Goal: Information Seeking & Learning: Learn about a topic

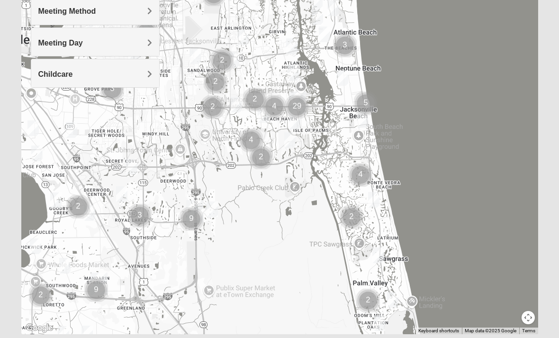
scroll to position [154, 0]
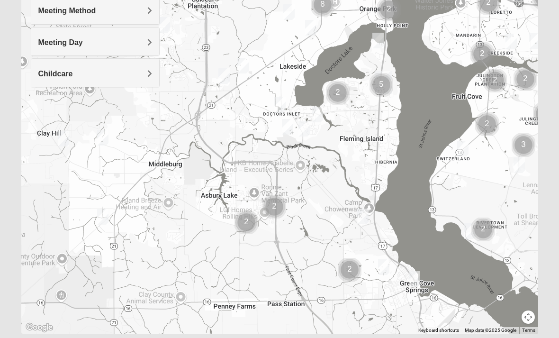
click at [230, 274] on div at bounding box center [279, 144] width 517 height 379
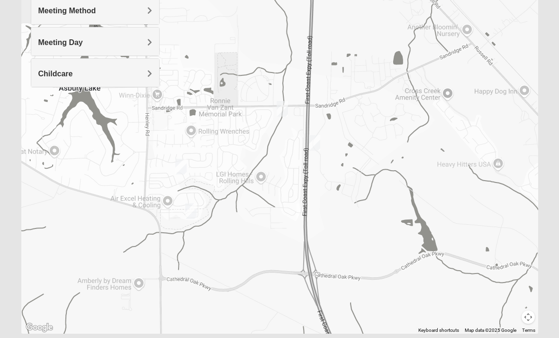
click at [342, 157] on div at bounding box center [279, 144] width 517 height 379
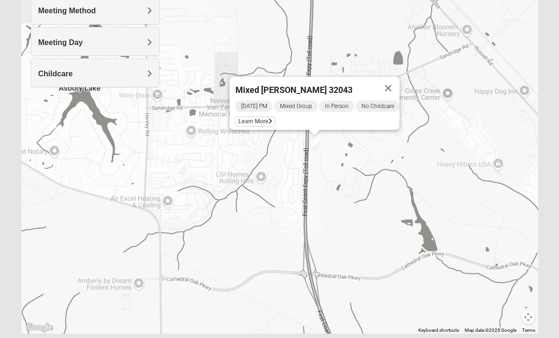
click at [261, 121] on span "Learn More" at bounding box center [255, 122] width 40 height 10
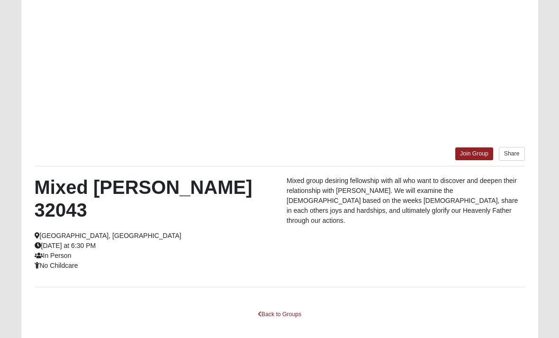
scroll to position [142, 0]
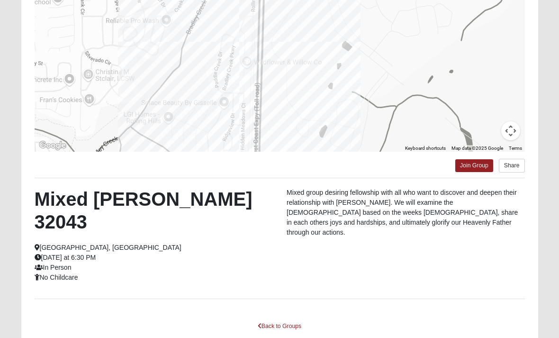
click at [288, 319] on link "Back to Groups" at bounding box center [280, 326] width 56 height 15
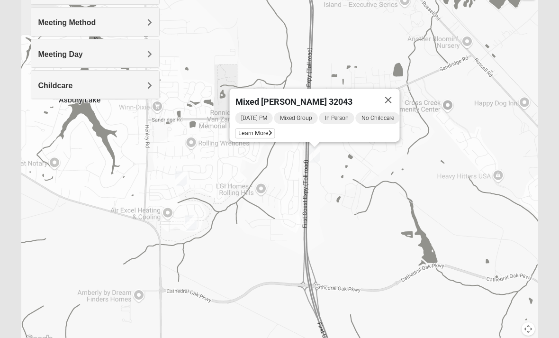
click at [376, 266] on div "Mixed [PERSON_NAME] 32043 [DATE] PM Mixed Group In Person No Childcare Learn Mo…" at bounding box center [279, 155] width 517 height 379
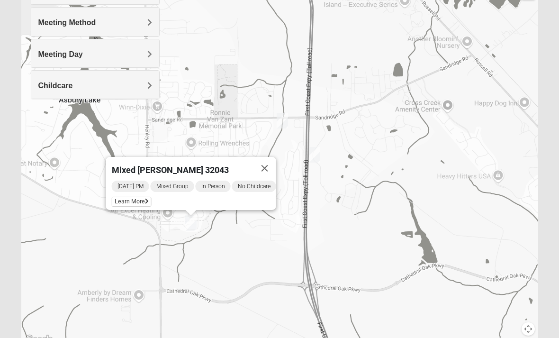
click at [123, 198] on span "Learn More" at bounding box center [132, 202] width 40 height 10
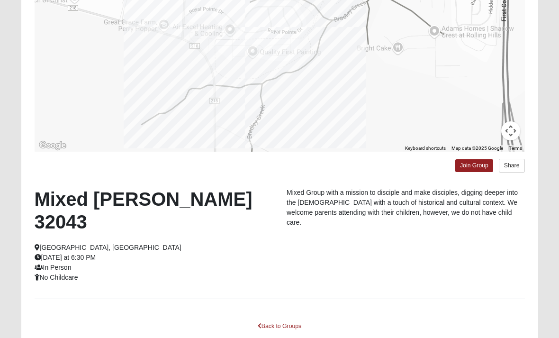
click at [290, 319] on link "Back to Groups" at bounding box center [280, 326] width 56 height 15
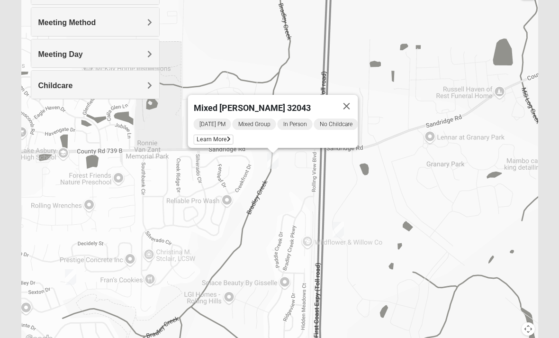
click at [222, 141] on span "Learn More" at bounding box center [214, 140] width 40 height 10
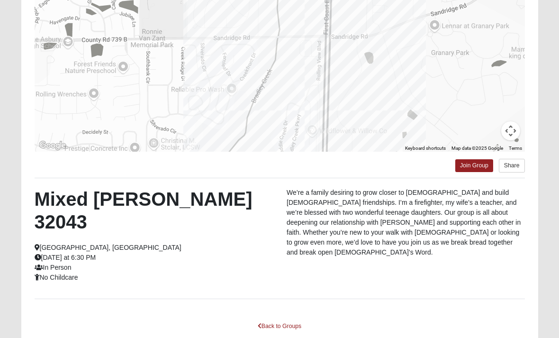
click at [278, 319] on link "Back to Groups" at bounding box center [280, 326] width 56 height 15
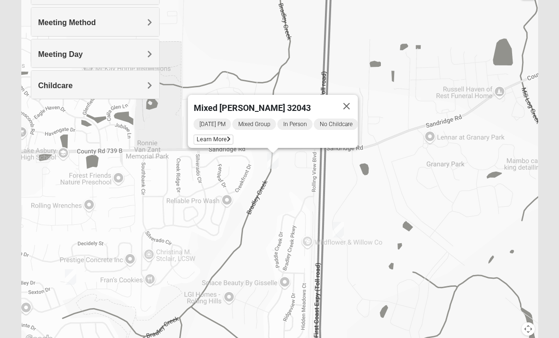
click at [351, 106] on button "Close" at bounding box center [346, 106] width 23 height 23
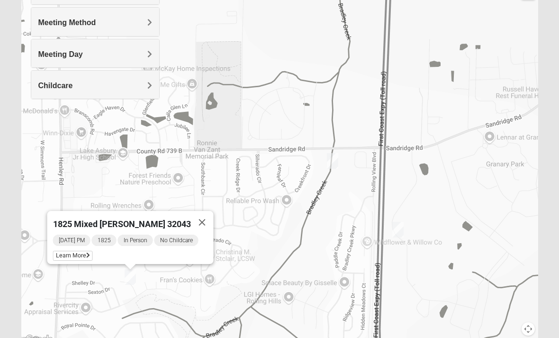
click at [198, 218] on button "Close" at bounding box center [202, 222] width 23 height 23
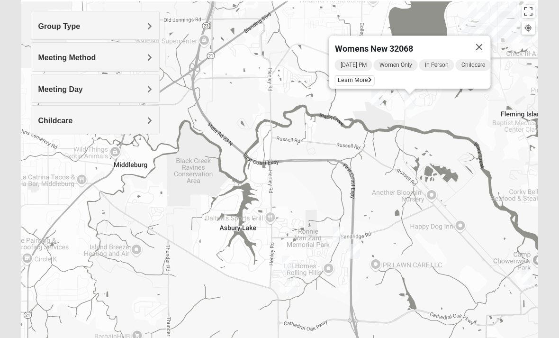
scroll to position [107, 0]
click at [491, 43] on button "Close" at bounding box center [479, 46] width 23 height 23
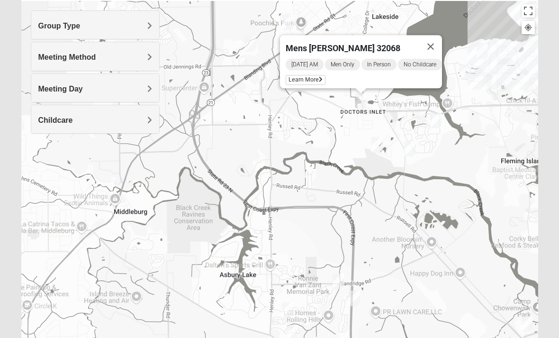
click at [316, 72] on div "[DATE] AM Men Only In Person No Childcare Learn More" at bounding box center [364, 73] width 156 height 30
click at [311, 77] on span "Learn More" at bounding box center [306, 80] width 40 height 10
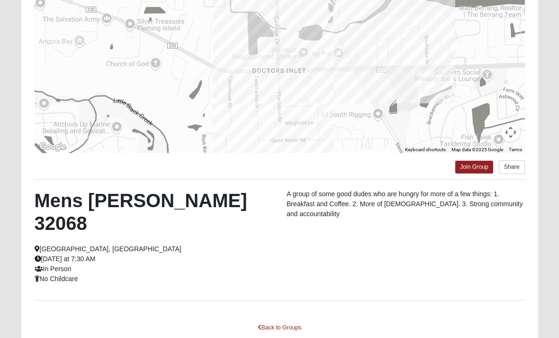
scroll to position [142, 0]
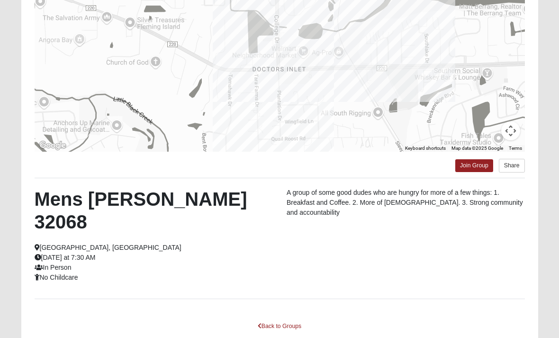
click at [293, 319] on link "Back to Groups" at bounding box center [280, 326] width 56 height 15
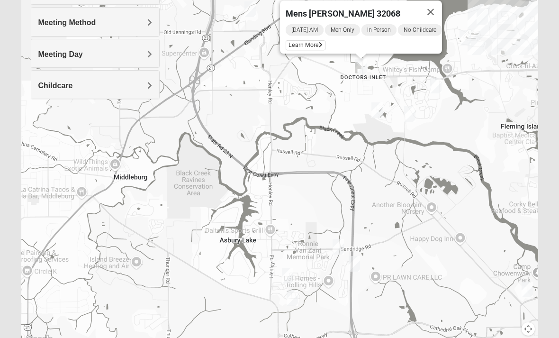
click at [438, 13] on button "Close" at bounding box center [430, 11] width 23 height 23
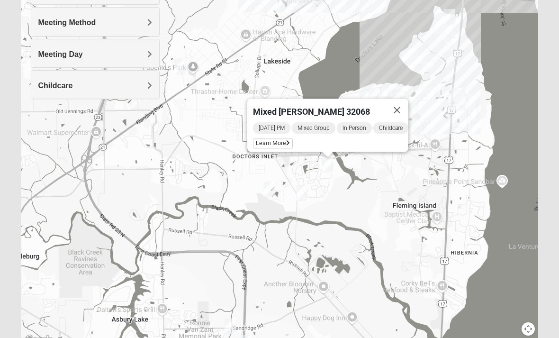
click at [280, 139] on span "Learn More" at bounding box center [273, 143] width 40 height 10
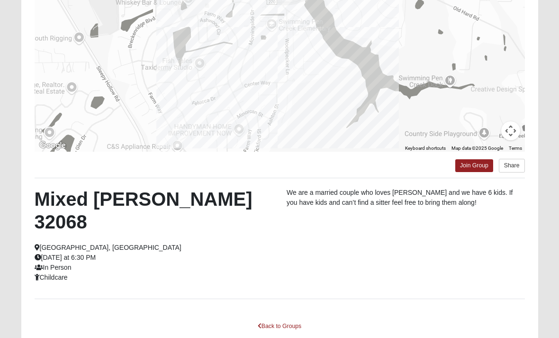
click at [278, 319] on link "Back to Groups" at bounding box center [280, 326] width 56 height 15
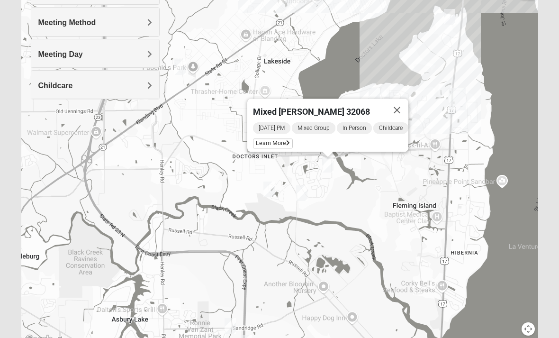
click at [402, 111] on button "Close" at bounding box center [397, 110] width 23 height 23
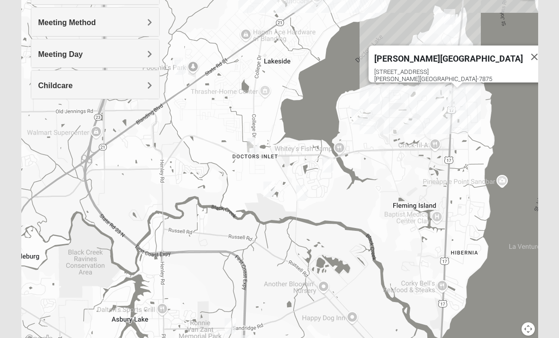
click at [523, 50] on button "Close" at bounding box center [534, 56] width 23 height 23
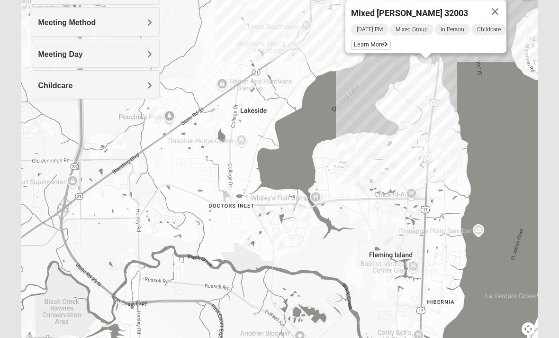
click at [379, 41] on span "Learn More" at bounding box center [371, 45] width 40 height 10
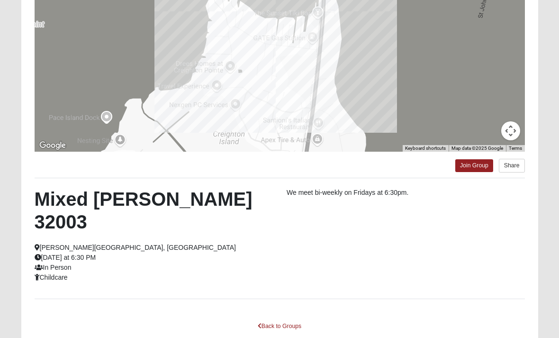
click at [284, 319] on link "Back to Groups" at bounding box center [280, 326] width 56 height 15
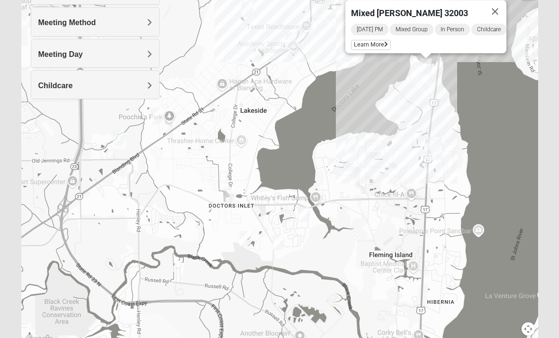
click at [500, 9] on button "Close" at bounding box center [495, 11] width 23 height 23
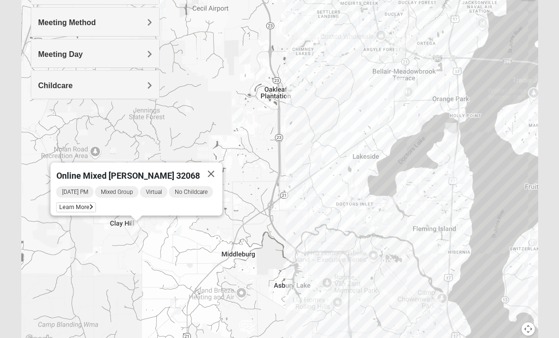
click at [75, 206] on span "Learn More" at bounding box center [76, 207] width 40 height 10
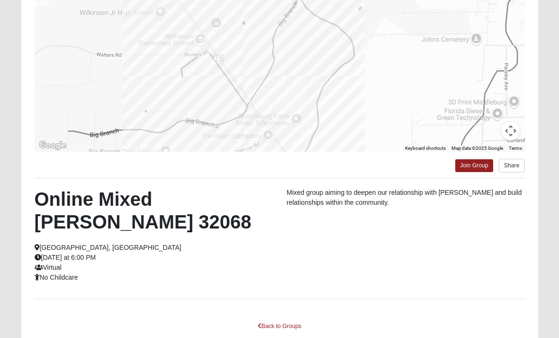
click at [289, 328] on link "Back to Groups" at bounding box center [280, 326] width 56 height 15
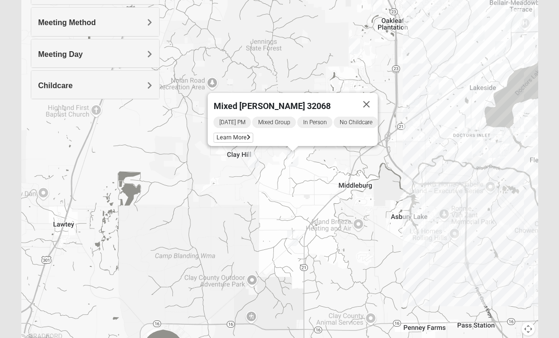
click at [247, 138] on span "Learn More" at bounding box center [234, 138] width 40 height 10
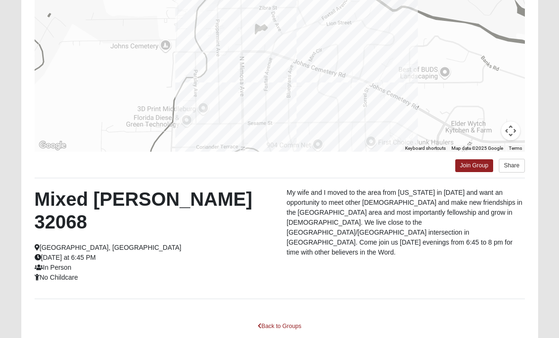
click at [269, 319] on link "Back to Groups" at bounding box center [280, 326] width 56 height 15
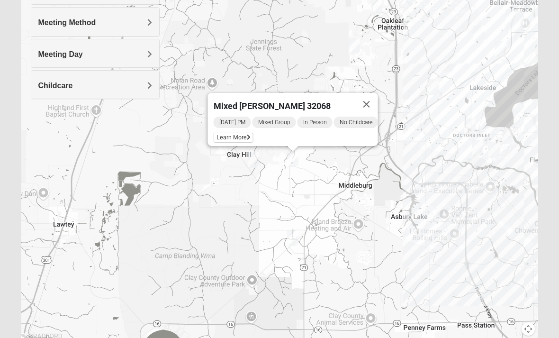
click at [370, 106] on button "Close" at bounding box center [366, 104] width 23 height 23
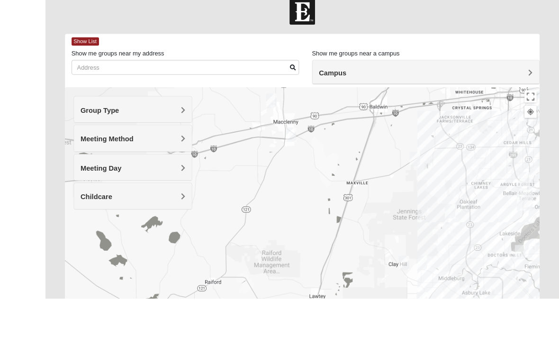
scroll to position [148, 0]
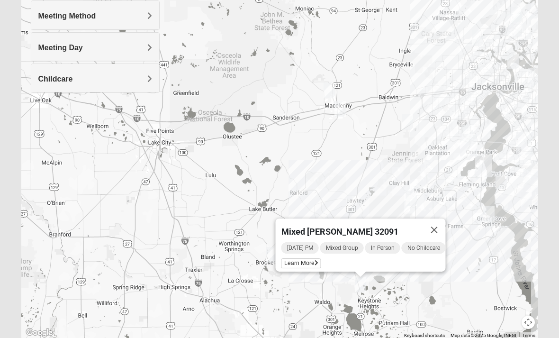
click at [307, 260] on span "Learn More" at bounding box center [301, 263] width 40 height 10
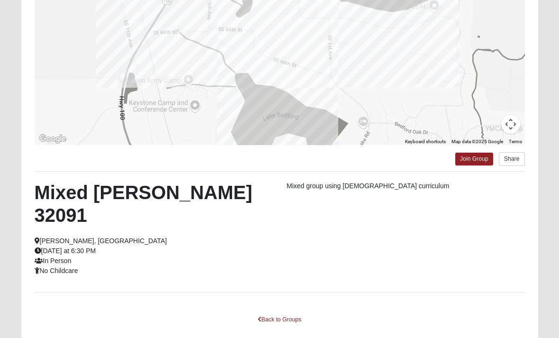
click at [297, 312] on link "Back to Groups" at bounding box center [280, 319] width 56 height 15
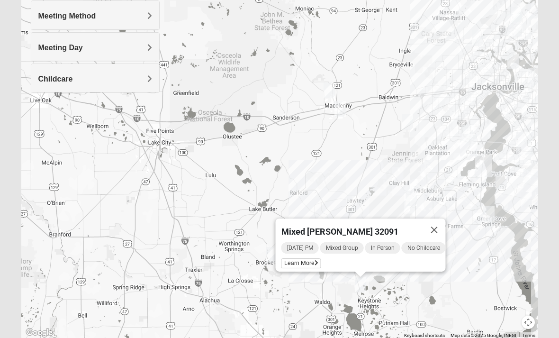
click at [435, 233] on button "Close" at bounding box center [434, 229] width 23 height 23
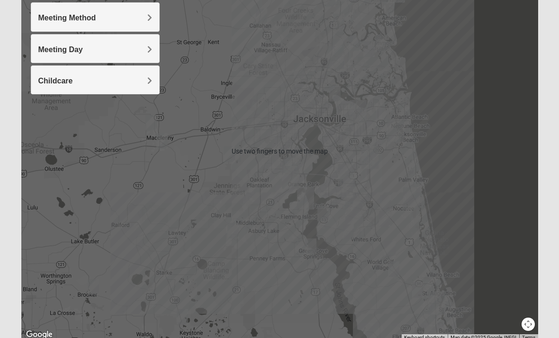
scroll to position [154, 0]
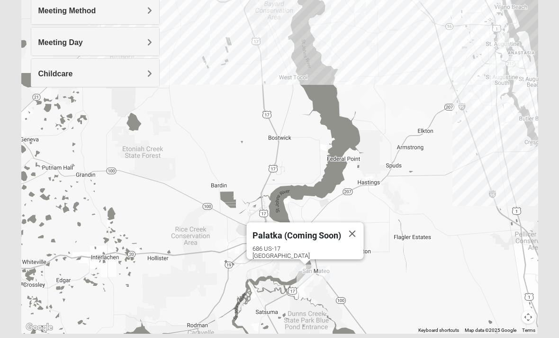
click at [353, 232] on button "Close" at bounding box center [352, 233] width 23 height 23
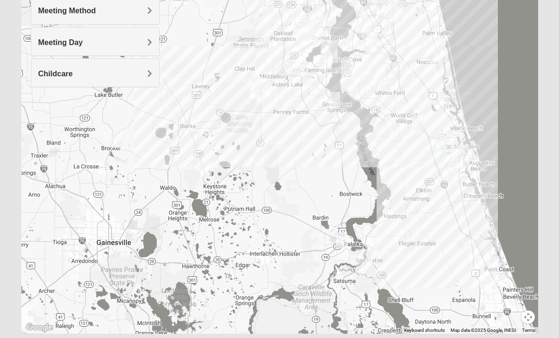
click at [471, 225] on div at bounding box center [279, 144] width 517 height 379
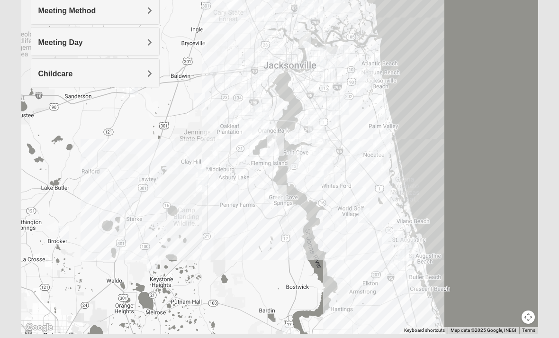
click at [271, 193] on div at bounding box center [279, 144] width 517 height 379
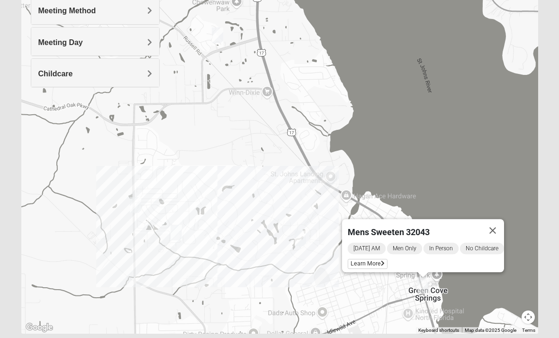
click at [374, 260] on span "Learn More" at bounding box center [368, 264] width 40 height 10
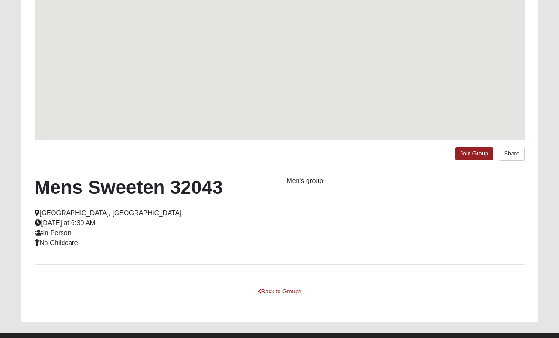
scroll to position [142, 0]
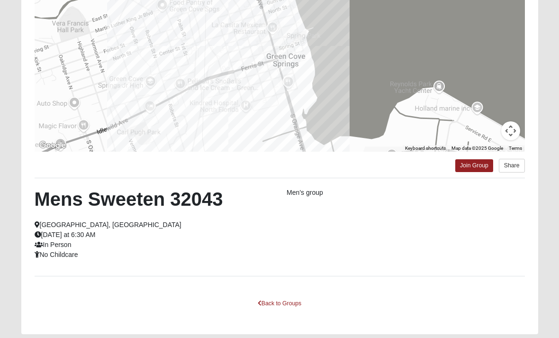
click at [295, 305] on link "Back to Groups" at bounding box center [280, 303] width 56 height 15
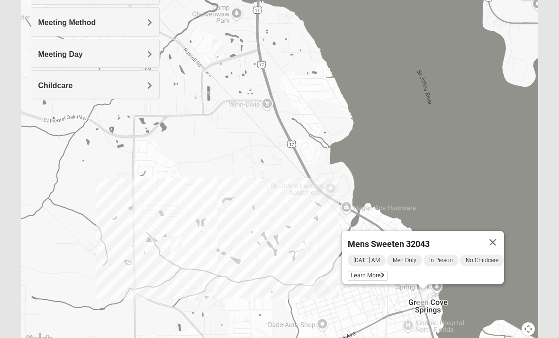
click at [502, 238] on button "Close" at bounding box center [492, 242] width 23 height 23
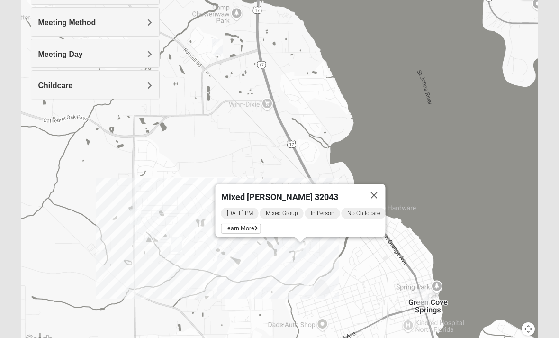
click at [248, 224] on span "Learn More" at bounding box center [241, 229] width 40 height 10
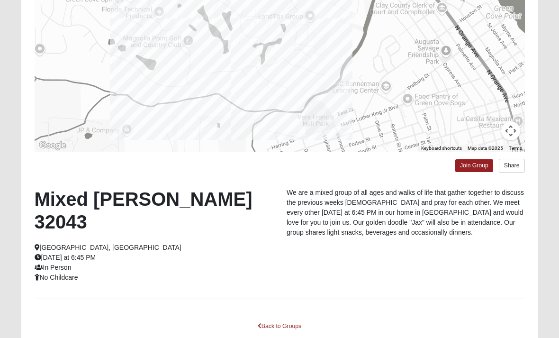
click at [295, 319] on link "Back to Groups" at bounding box center [280, 326] width 56 height 15
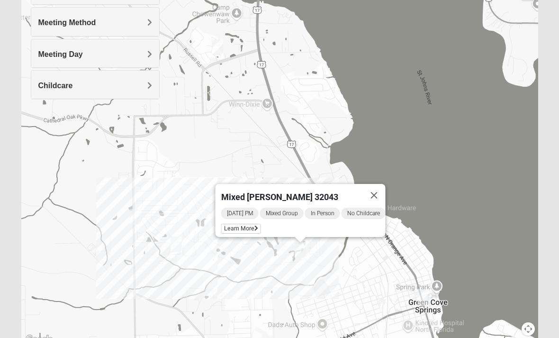
click at [382, 199] on button "Close" at bounding box center [374, 195] width 23 height 23
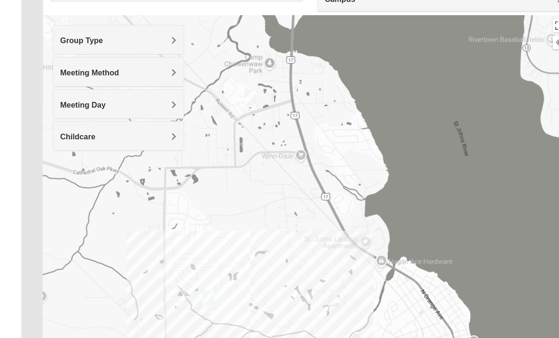
scroll to position [98, 0]
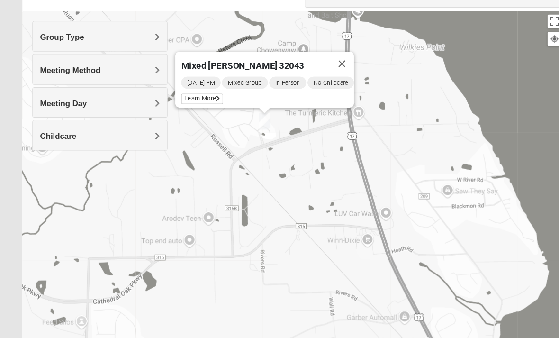
click at [201, 90] on span "Learn More" at bounding box center [193, 94] width 40 height 10
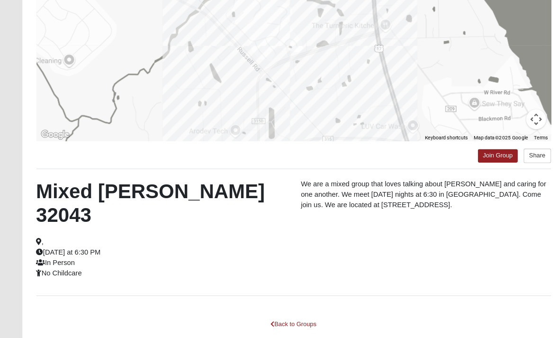
scroll to position [159, 0]
click at [286, 302] on link "Back to Groups" at bounding box center [280, 309] width 56 height 15
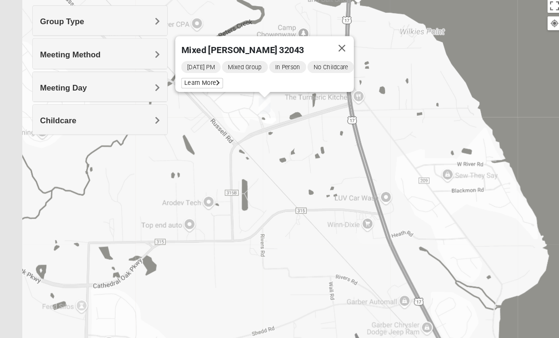
scroll to position [112, 0]
click at [334, 47] on button "Close" at bounding box center [326, 46] width 23 height 23
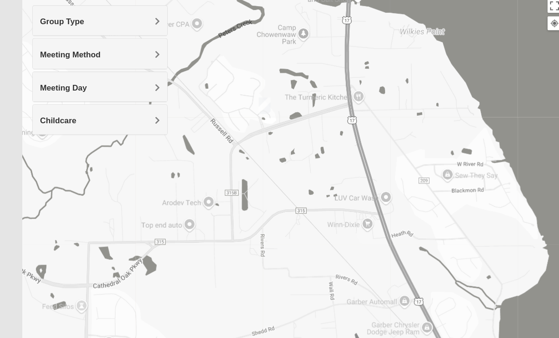
click at [57, 53] on span "Meeting Method" at bounding box center [67, 52] width 58 height 8
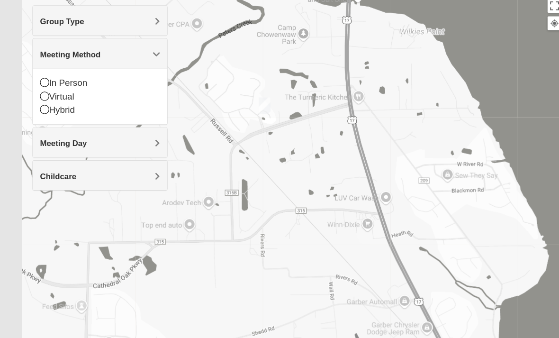
click at [43, 92] on icon at bounding box center [42, 91] width 9 height 9
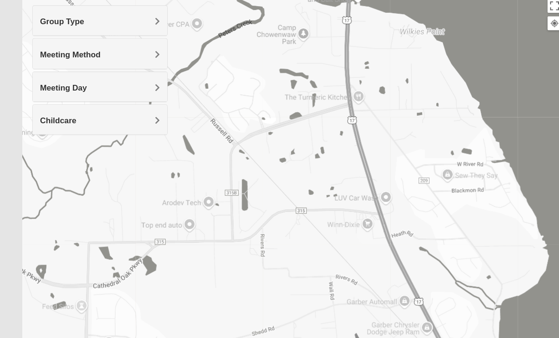
click at [45, 84] on span "Meeting Day" at bounding box center [60, 84] width 45 height 8
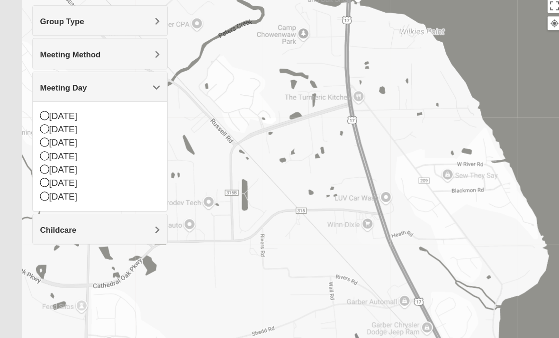
click at [38, 145] on icon at bounding box center [42, 148] width 9 height 9
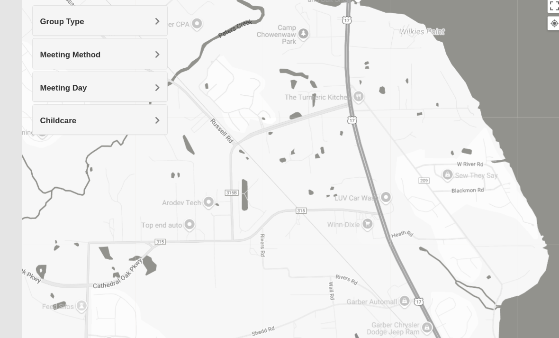
click at [47, 23] on span "Group Type" at bounding box center [59, 21] width 42 height 8
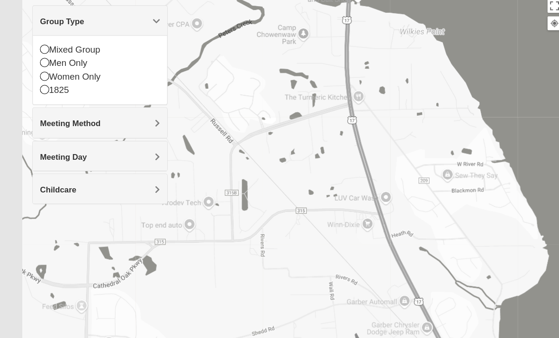
click at [40, 48] on icon at bounding box center [42, 47] width 9 height 9
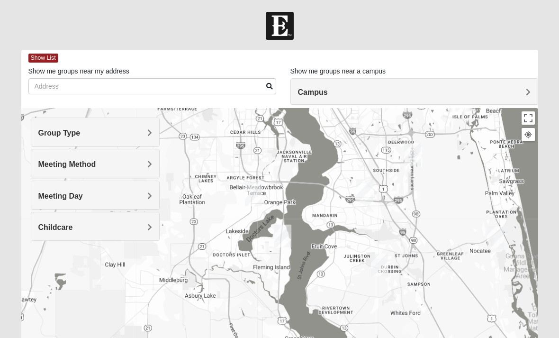
scroll to position [113, 0]
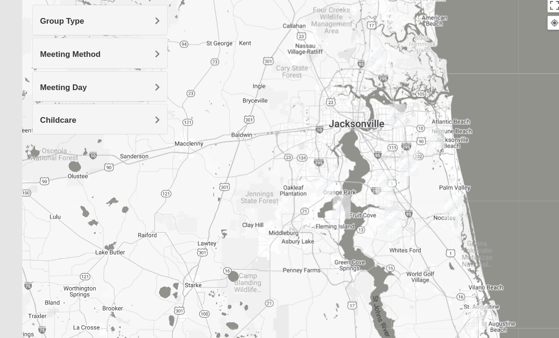
click at [143, 22] on h4 "Group Type" at bounding box center [95, 20] width 114 height 9
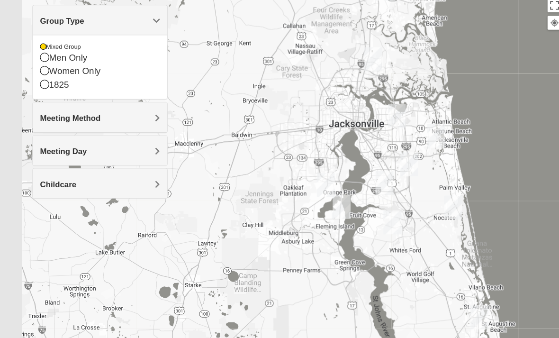
click at [81, 23] on span "Group Type" at bounding box center [59, 20] width 42 height 8
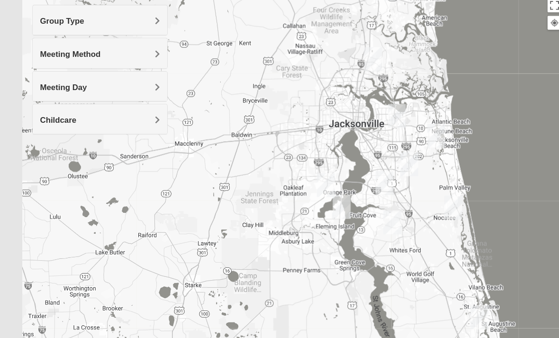
click at [96, 54] on span "Meeting Method" at bounding box center [67, 51] width 58 height 8
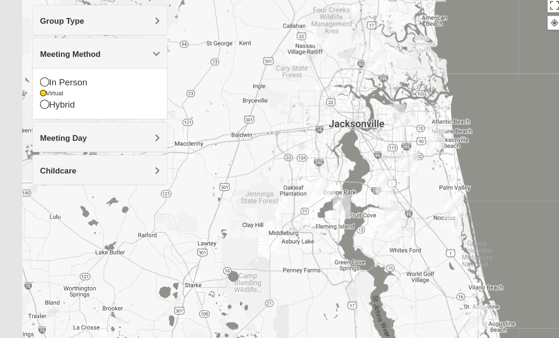
click at [147, 56] on div "Meeting Method" at bounding box center [95, 50] width 128 height 28
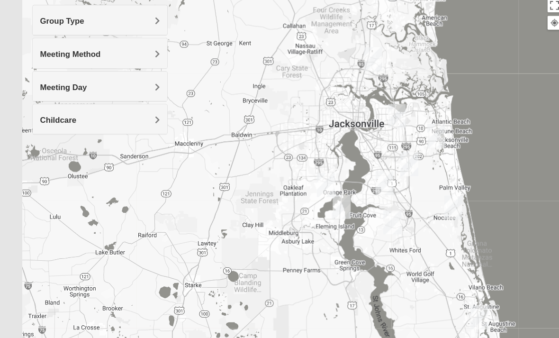
click at [139, 87] on h4 "Meeting Day" at bounding box center [95, 83] width 114 height 9
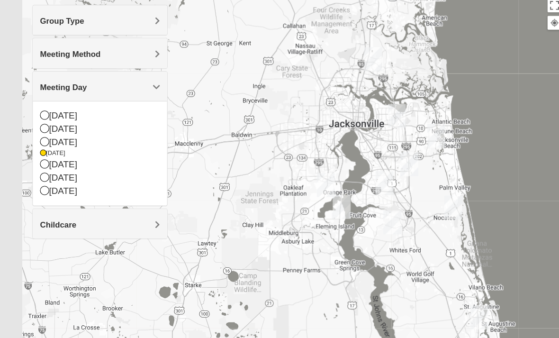
click at [83, 84] on span "Meeting Day" at bounding box center [60, 83] width 45 height 8
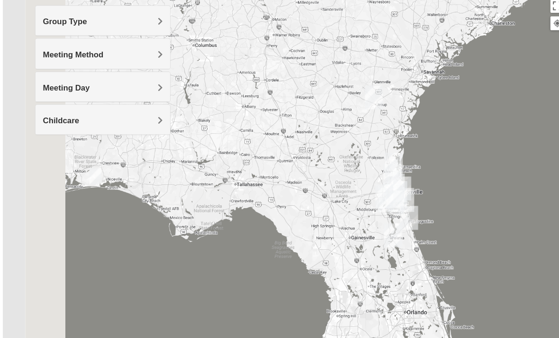
scroll to position [112, 0]
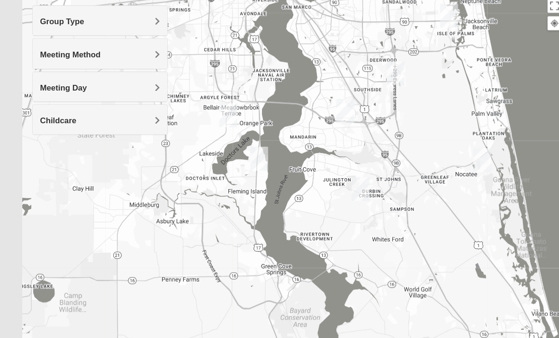
click at [55, 21] on span "Group Type" at bounding box center [59, 21] width 42 height 8
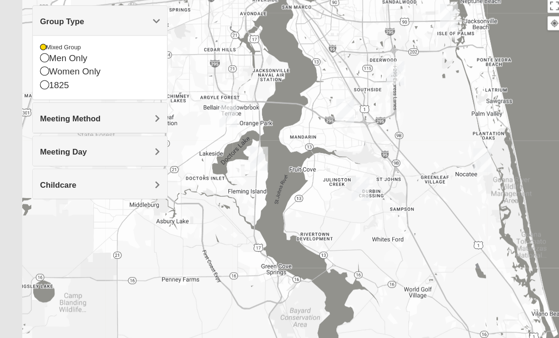
click at [66, 112] on span "Meeting Method" at bounding box center [67, 113] width 58 height 8
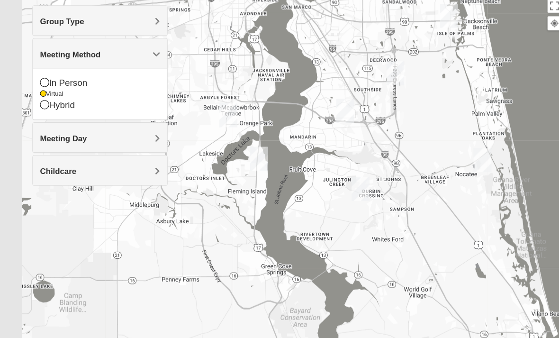
click at [41, 102] on icon at bounding box center [42, 99] width 9 height 9
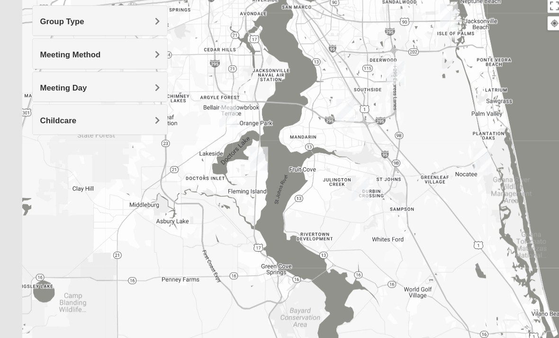
click at [141, 86] on h4 "Meeting Day" at bounding box center [95, 83] width 114 height 9
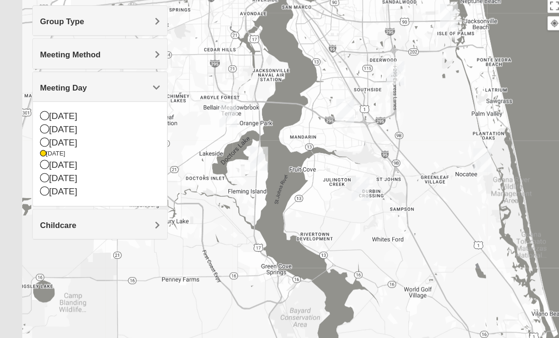
click at [107, 122] on div "[DATE]" at bounding box center [95, 123] width 114 height 13
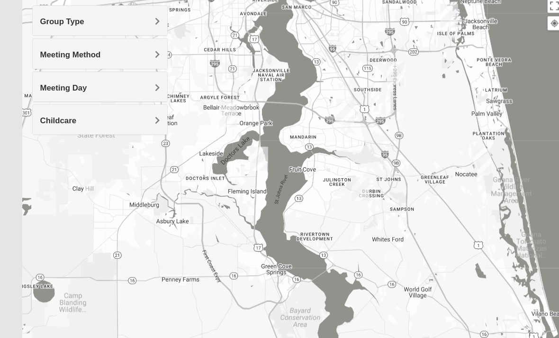
click at [140, 55] on h4 "Meeting Method" at bounding box center [95, 51] width 114 height 9
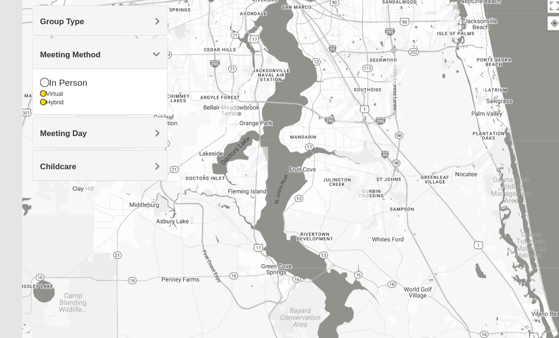
click at [132, 127] on h4 "Meeting Day" at bounding box center [95, 127] width 114 height 9
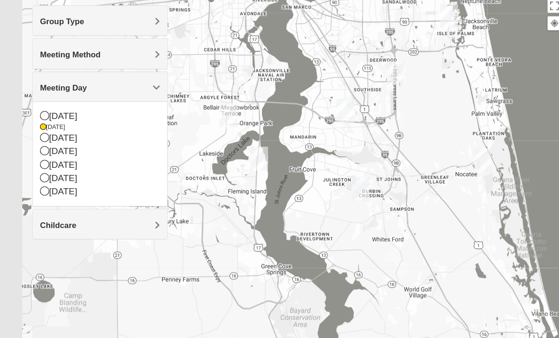
click at [93, 131] on div "[DATE]" at bounding box center [95, 131] width 114 height 13
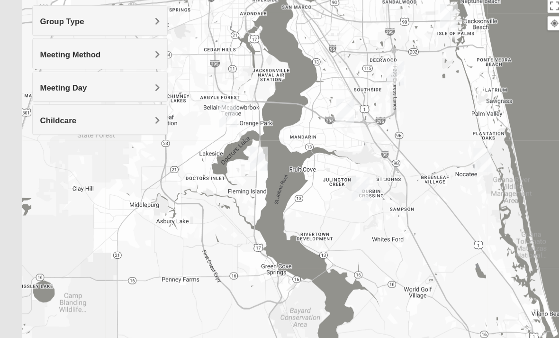
click at [150, 89] on div "Meeting Day" at bounding box center [95, 83] width 128 height 28
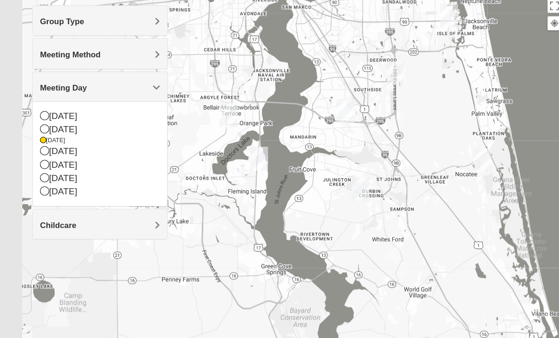
click at [90, 162] on div "[DATE]" at bounding box center [95, 157] width 114 height 13
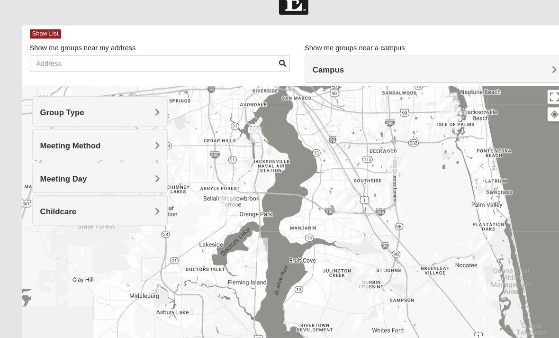
scroll to position [26, 0]
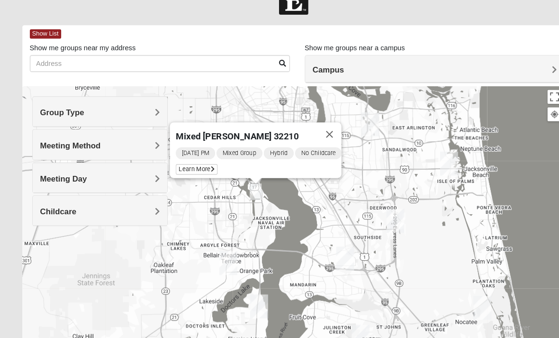
click at [190, 158] on span "Learn More" at bounding box center [188, 161] width 40 height 10
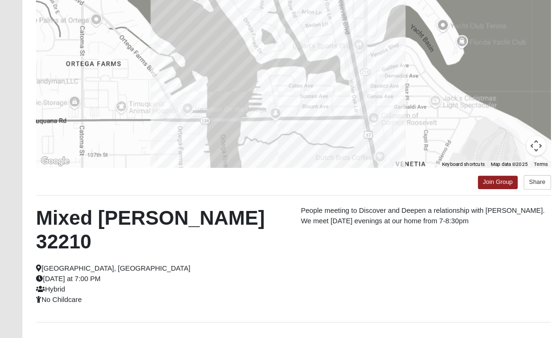
scroll to position [134, 0]
click at [287, 327] on link "Back to Groups" at bounding box center [280, 334] width 56 height 15
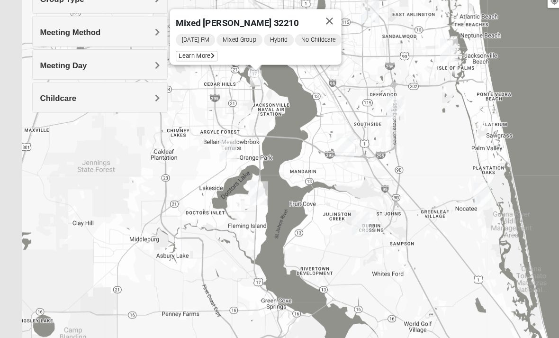
click at [319, 19] on button "Close" at bounding box center [314, 20] width 23 height 23
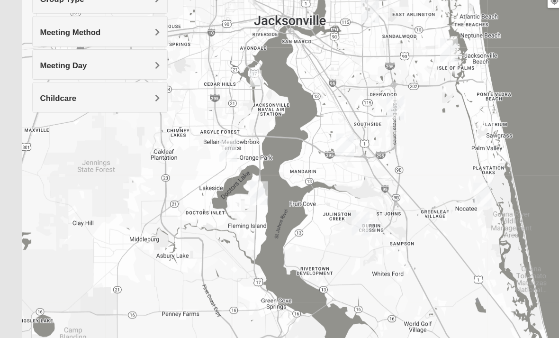
click at [48, 33] on span "Meeting Method" at bounding box center [67, 31] width 58 height 8
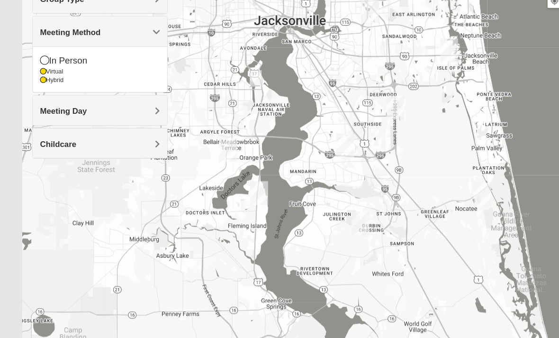
click at [46, 79] on div "Hybrid" at bounding box center [95, 76] width 114 height 8
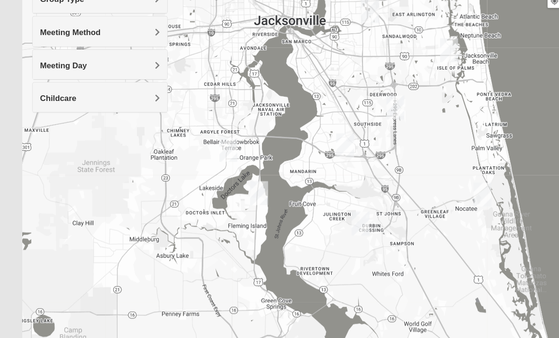
click at [44, 30] on span "Meeting Method" at bounding box center [67, 31] width 58 height 8
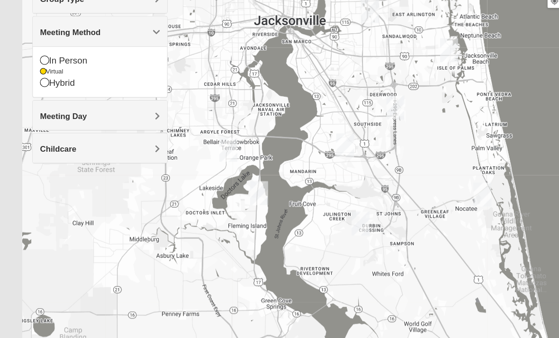
click at [48, 111] on span "Meeting Day" at bounding box center [60, 111] width 45 height 8
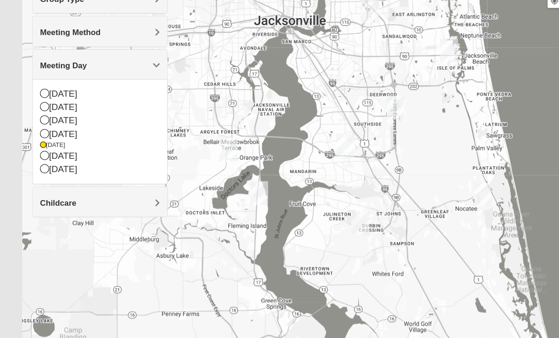
click at [53, 150] on div "[DATE]" at bounding box center [95, 148] width 114 height 13
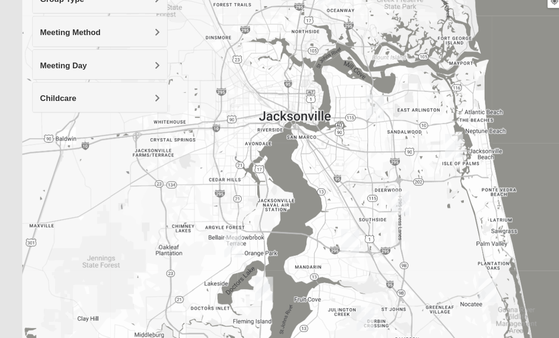
click at [50, 65] on span "Meeting Day" at bounding box center [60, 62] width 45 height 8
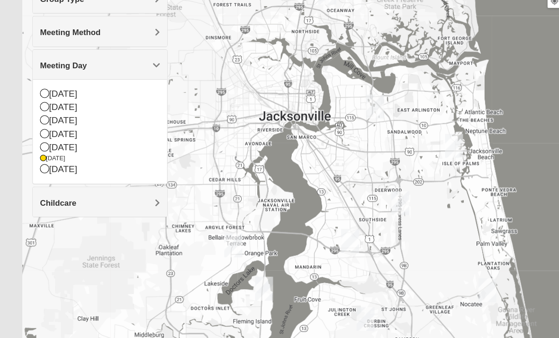
click at [58, 160] on div "[DATE]" at bounding box center [95, 161] width 114 height 13
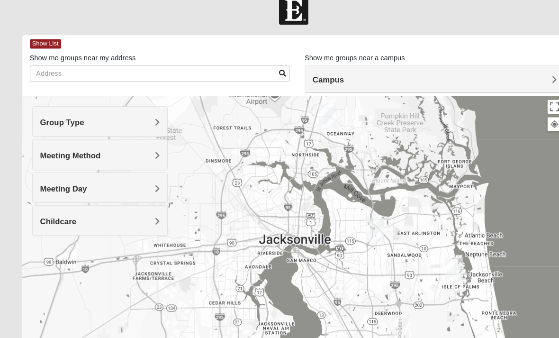
scroll to position [0, 0]
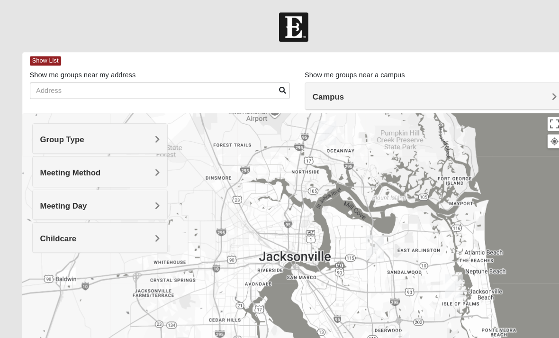
click at [479, 90] on h4 "Campus" at bounding box center [414, 92] width 233 height 9
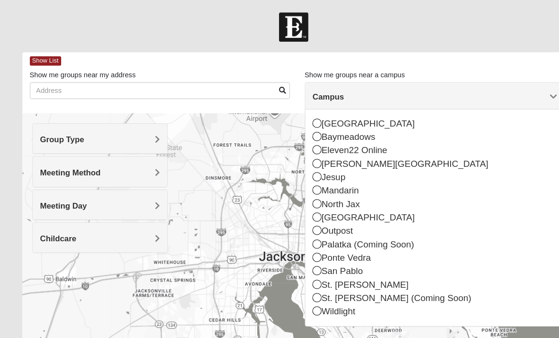
click at [303, 158] on icon at bounding box center [302, 155] width 9 height 9
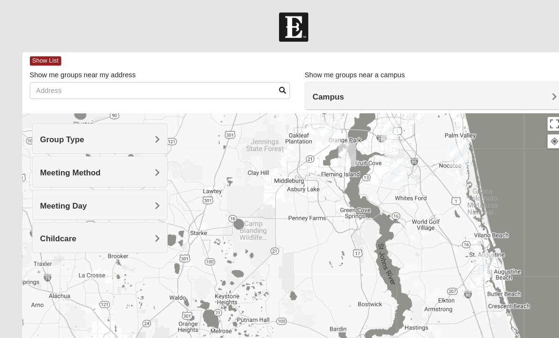
click at [60, 135] on span "Group Type" at bounding box center [59, 133] width 42 height 8
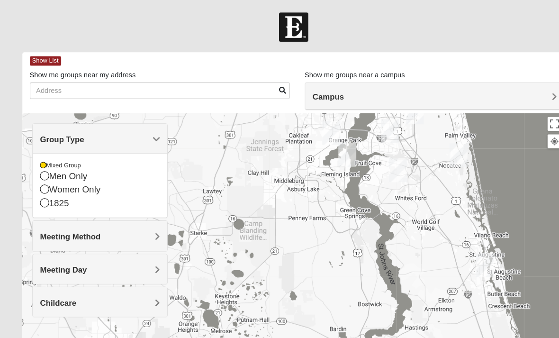
click at [51, 224] on span "Meeting Method" at bounding box center [67, 225] width 58 height 8
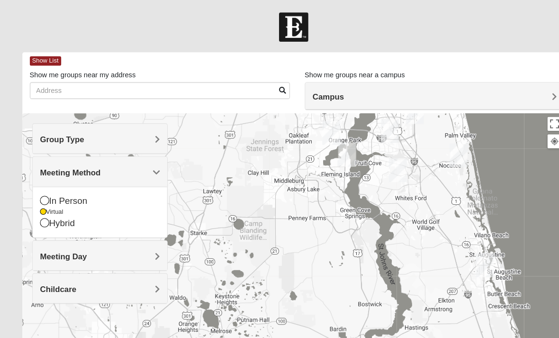
click at [43, 190] on icon at bounding box center [42, 191] width 9 height 9
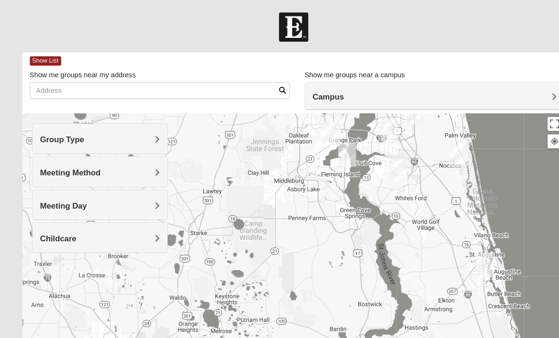
click at [48, 195] on span "Meeting Day" at bounding box center [60, 196] width 45 height 8
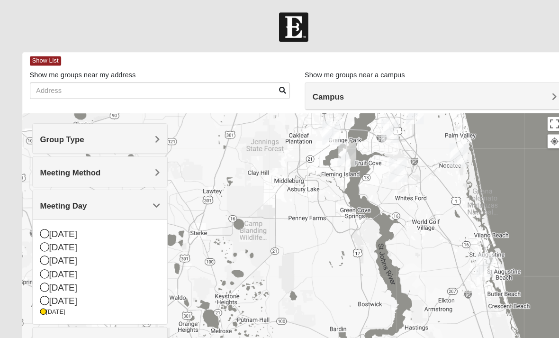
click at [43, 297] on icon at bounding box center [41, 297] width 6 height 6
